Goal: Find specific page/section: Find specific page/section

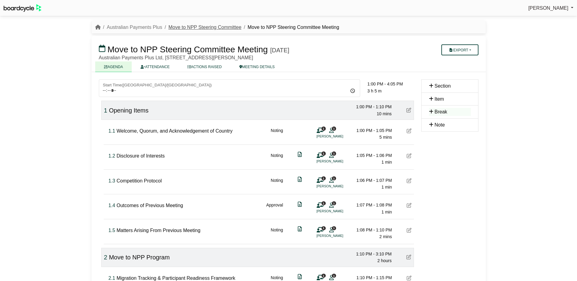
drag, startPoint x: 0, startPoint y: 0, endPoint x: 210, endPoint y: 27, distance: 211.8
click at [210, 27] on link "Move to NPP Steering Committee" at bounding box center [205, 27] width 73 height 5
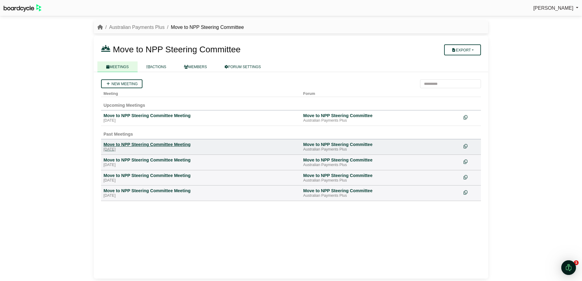
click at [188, 144] on div "Move to NPP Steering Committee Meeting" at bounding box center [200, 144] width 195 height 5
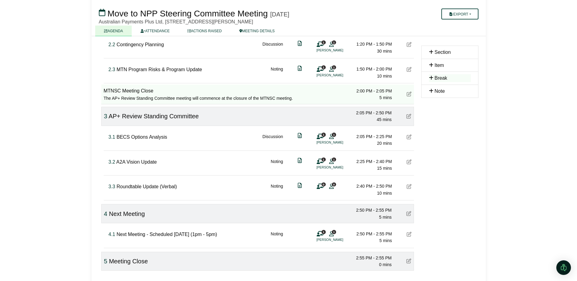
scroll to position [283, 0]
